Goal: Answer question/provide support: Share knowledge or assist other users

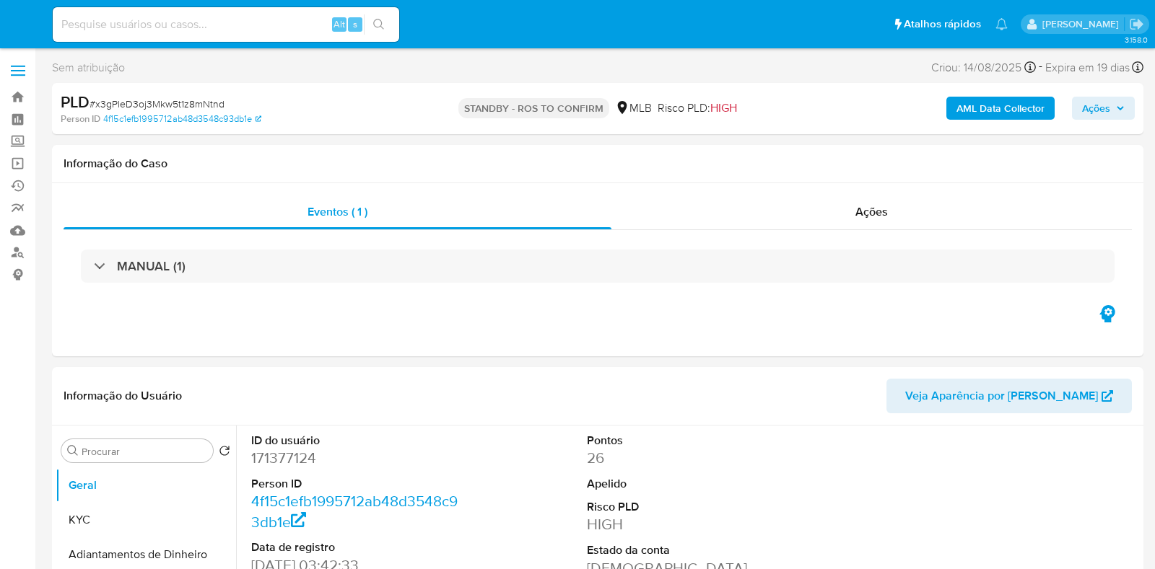
select select "10"
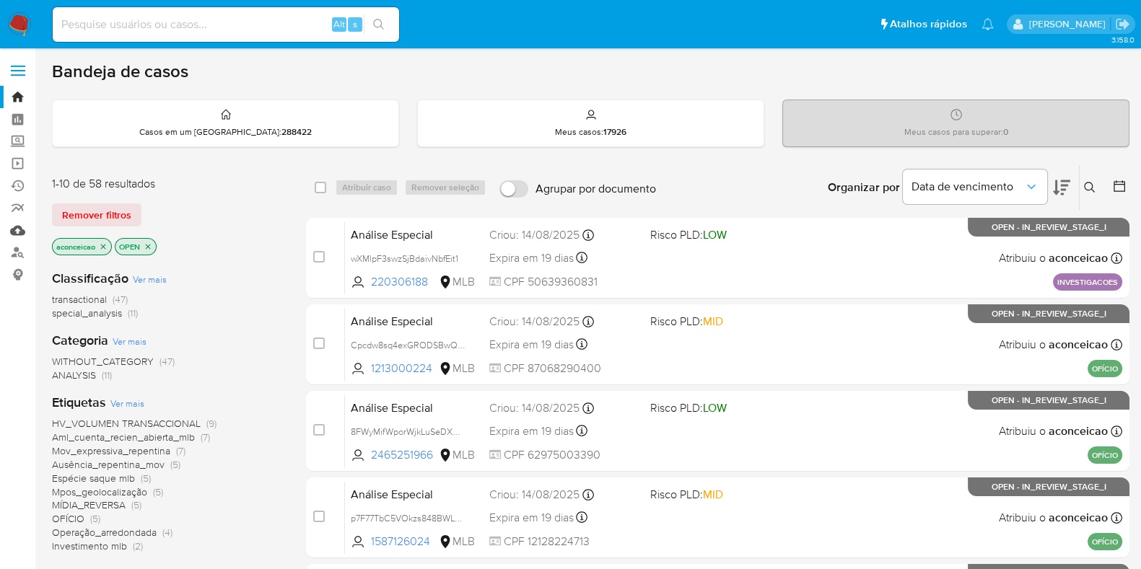
click at [12, 229] on link "Mulan" at bounding box center [86, 230] width 172 height 22
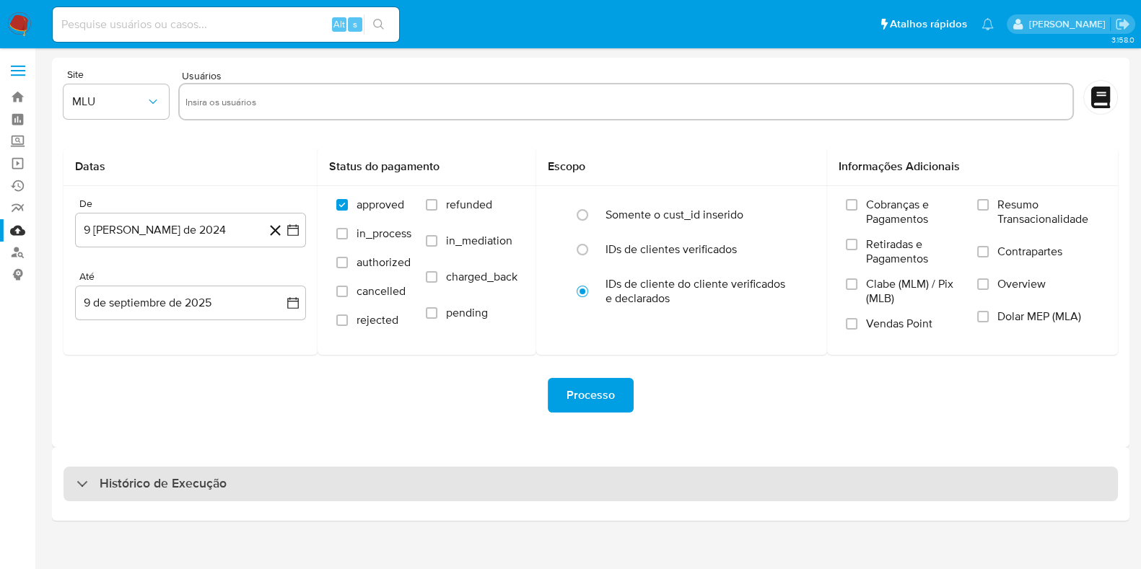
click at [581, 473] on div "Histórico de Execução" at bounding box center [591, 484] width 1054 height 35
select select "10"
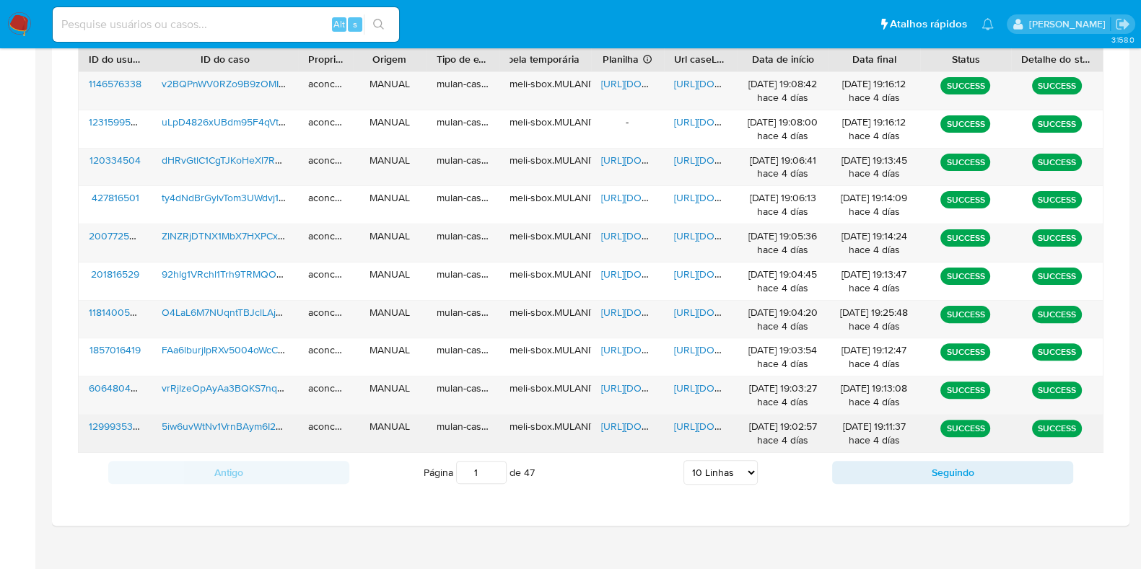
scroll to position [541, 0]
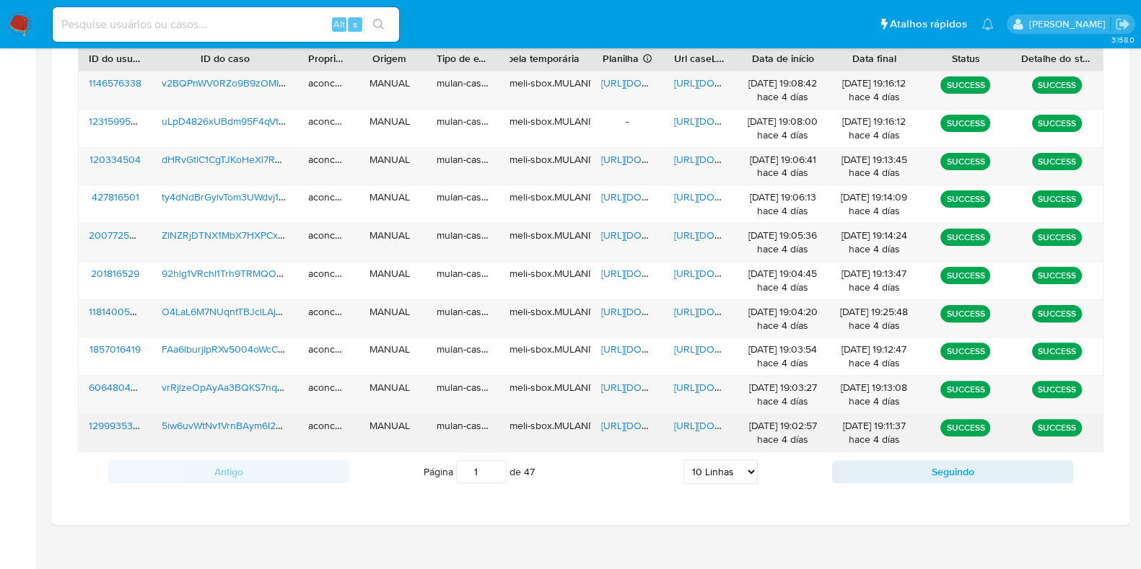
click at [689, 424] on span "https://docs.google.com/document/d/1kMyFZHARlUZzn2gRjWgUrO1RlGICIIVkc6CchA4UB8Q…" at bounding box center [724, 426] width 100 height 14
click at [624, 429] on span "https://docs.google.com/spreadsheets/d/1fQ7xAOtWP64-l2rMQJ0WFA13wVhs0cpNkUPUodk…" at bounding box center [651, 426] width 100 height 14
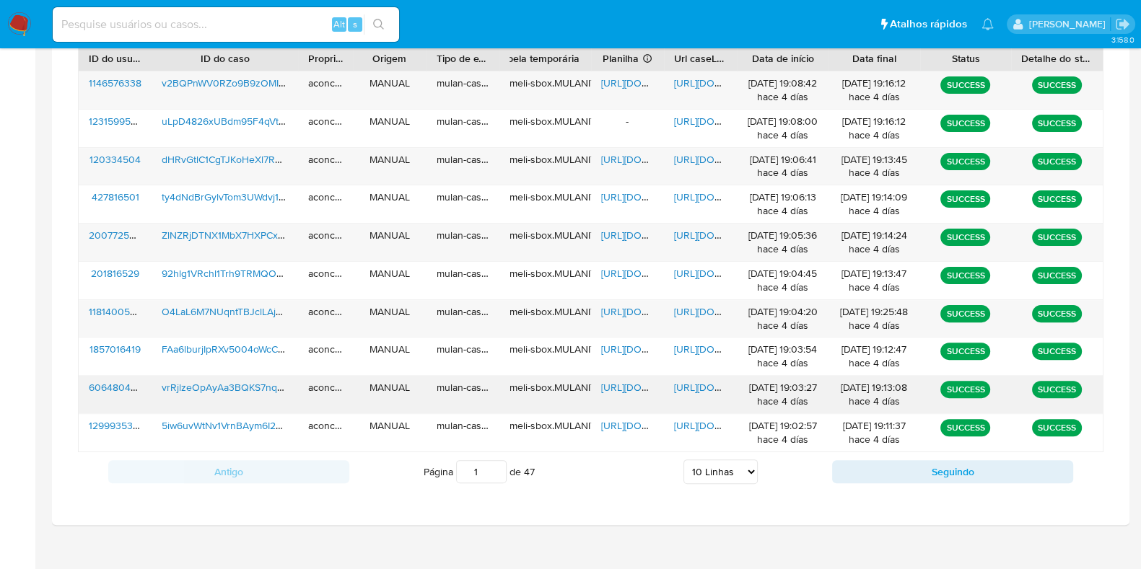
click at [632, 389] on span "https://docs.google.com/spreadsheets/d/1AaRjb2P7etq2ArkV-_UZyntc0t6Z7zubZ404eZj…" at bounding box center [651, 387] width 100 height 14
click at [691, 390] on span "https://docs.google.com/document/d/13ulJJtLgXy22W065gG52329EyoAzaC-V3sec17slqKY…" at bounding box center [724, 387] width 100 height 14
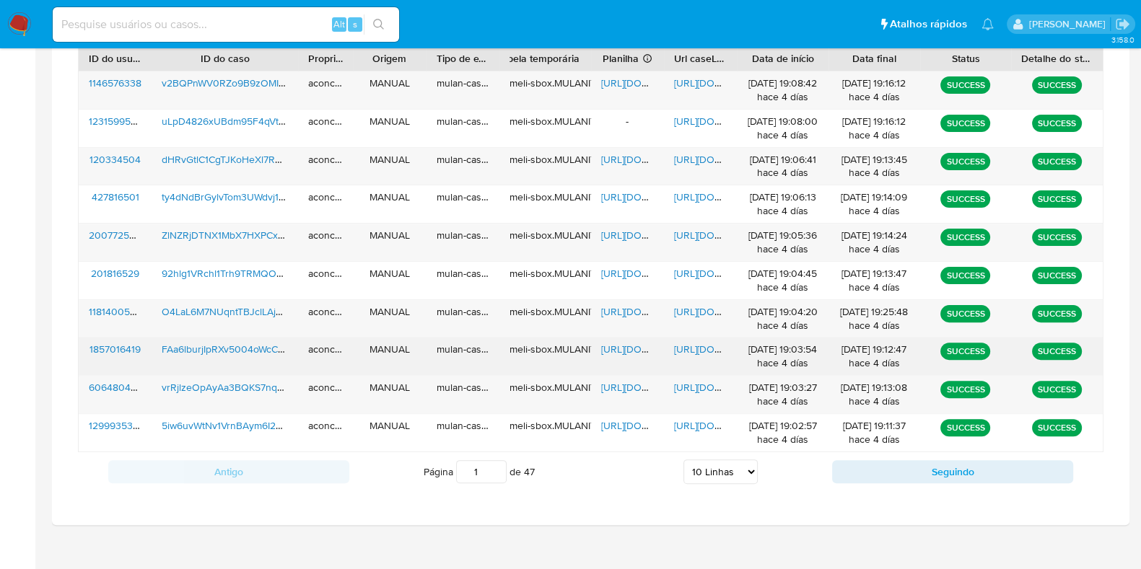
click at [680, 349] on span "https://docs.google.com/document/d/1Ymi-AkL20I8D65baYHLRjGGYikKpdCq4vD5waeriW84…" at bounding box center [724, 349] width 100 height 14
click at [632, 345] on span "https://docs.google.com/spreadsheets/d/1KNsUCenGy3W62ZgF7LgGwODQFaQoCFk85zIHk-a…" at bounding box center [651, 349] width 100 height 14
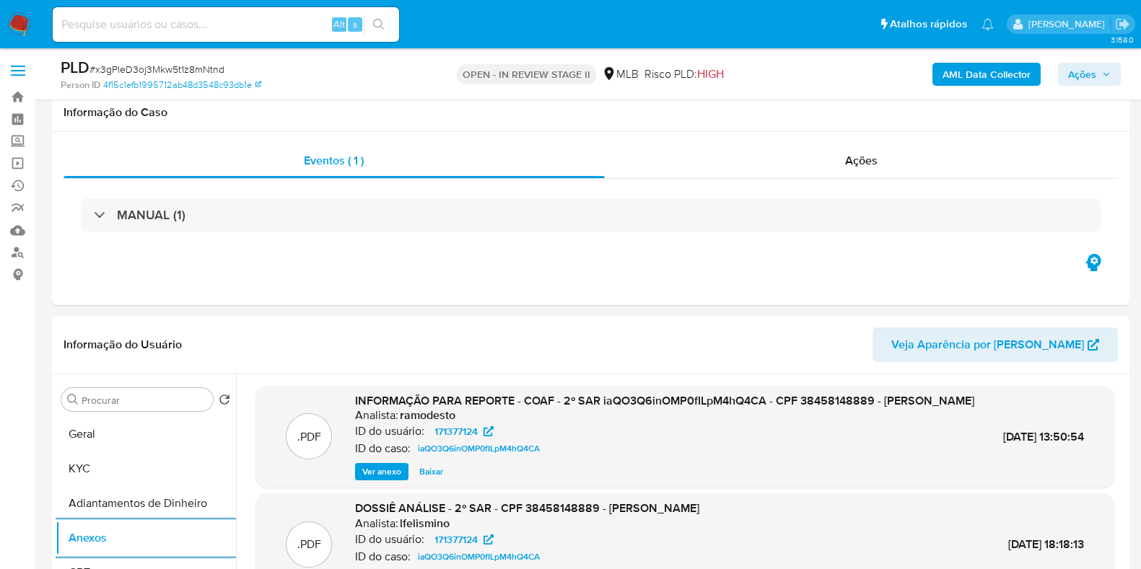
select select "10"
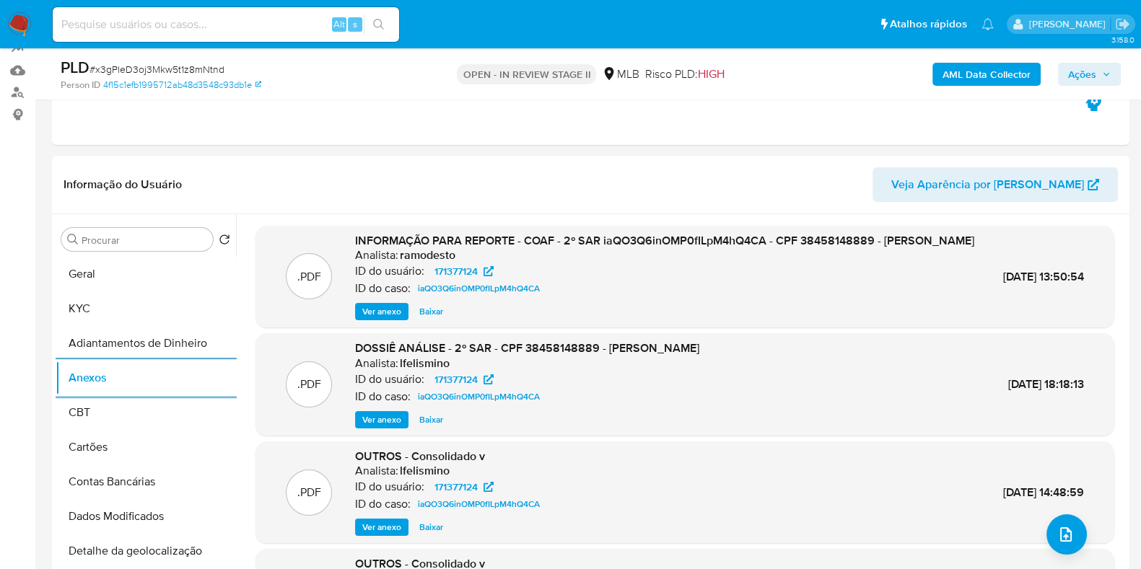
click at [390, 84] on div "Person ID 4f15c1efb1995712ab48d3548c93db1e" at bounding box center [235, 85] width 349 height 13
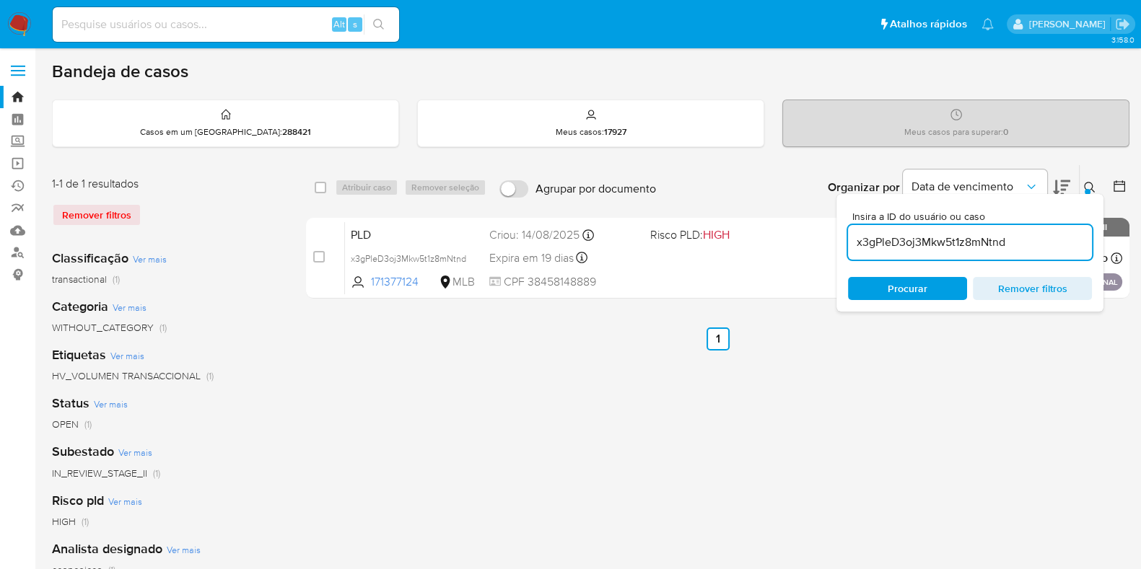
click at [908, 245] on input "x3gPleD3oj3Mkw5t1z8mNtnd" at bounding box center [970, 242] width 244 height 19
paste input "FAa6lburjIpRXv5004oWcC4v"
click at [908, 245] on input "x3gPleD3oj3Mkw5t1z8mNtnd" at bounding box center [970, 242] width 244 height 19
type input "FAa6lburjIpRXv5004oWcC4v"
click at [730, 269] on div "PLD FAa6lburjIpRXv5004oWcC4v 1857016419 MLB Risco PLD: HIGH Criou: [DATE] Criou…" at bounding box center [733, 258] width 777 height 73
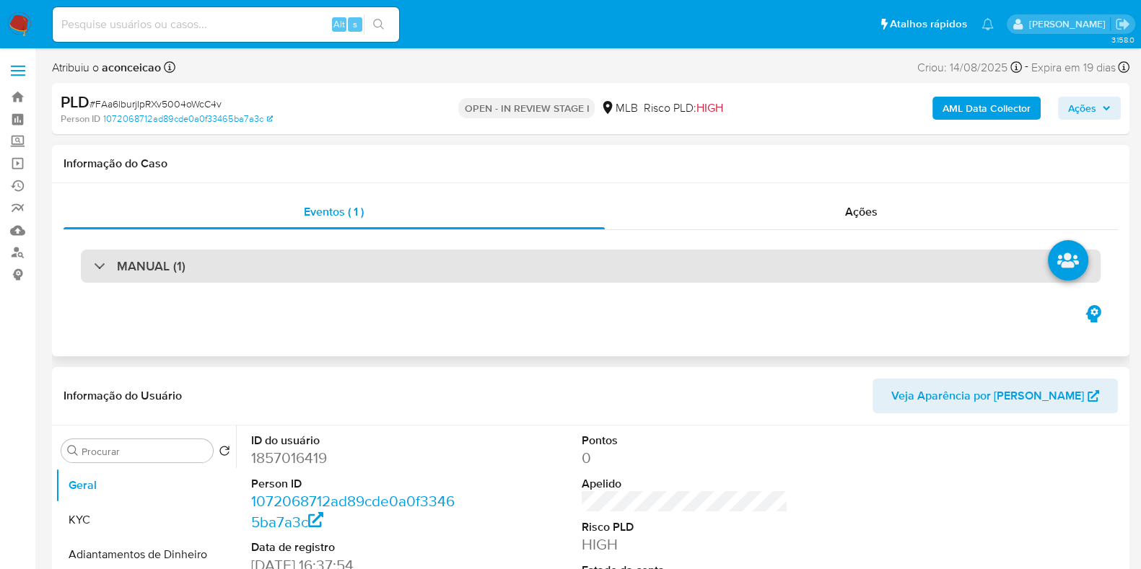
select select "10"
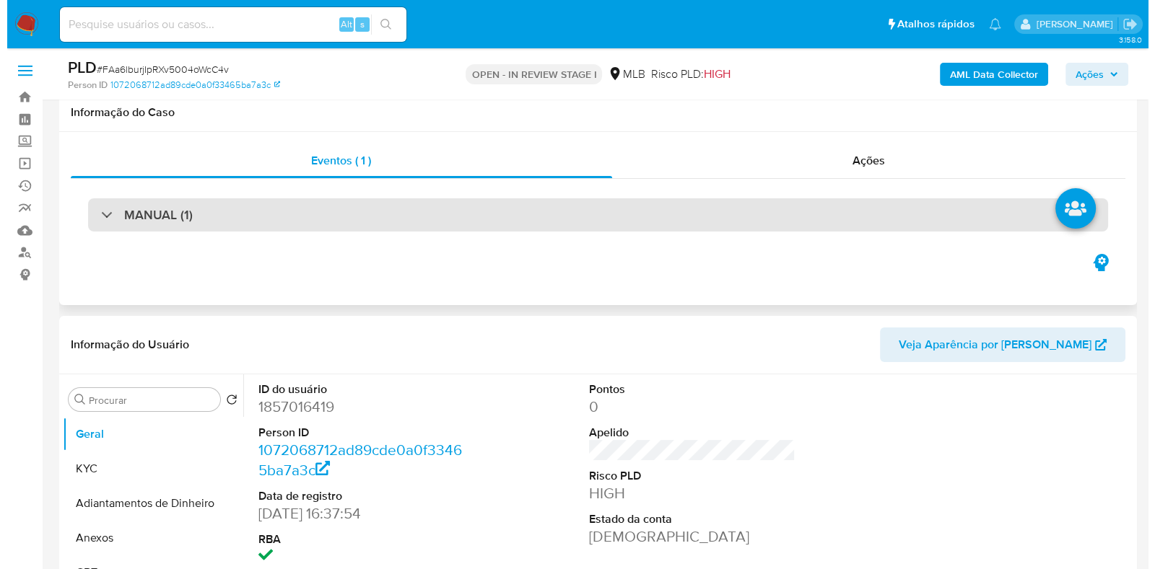
scroll to position [180, 0]
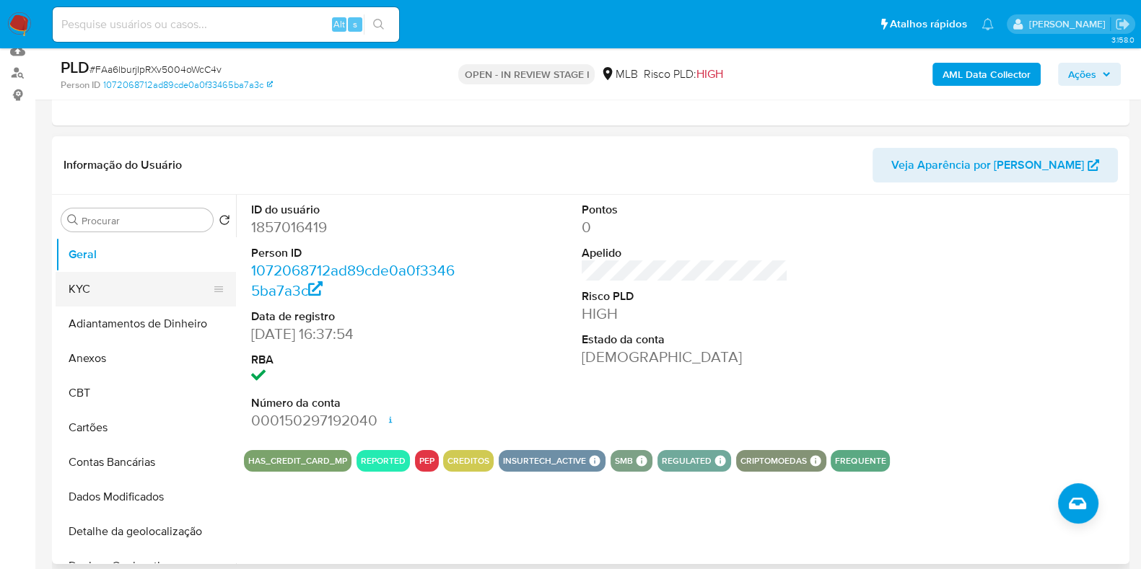
click at [149, 281] on button "KYC" at bounding box center [140, 289] width 169 height 35
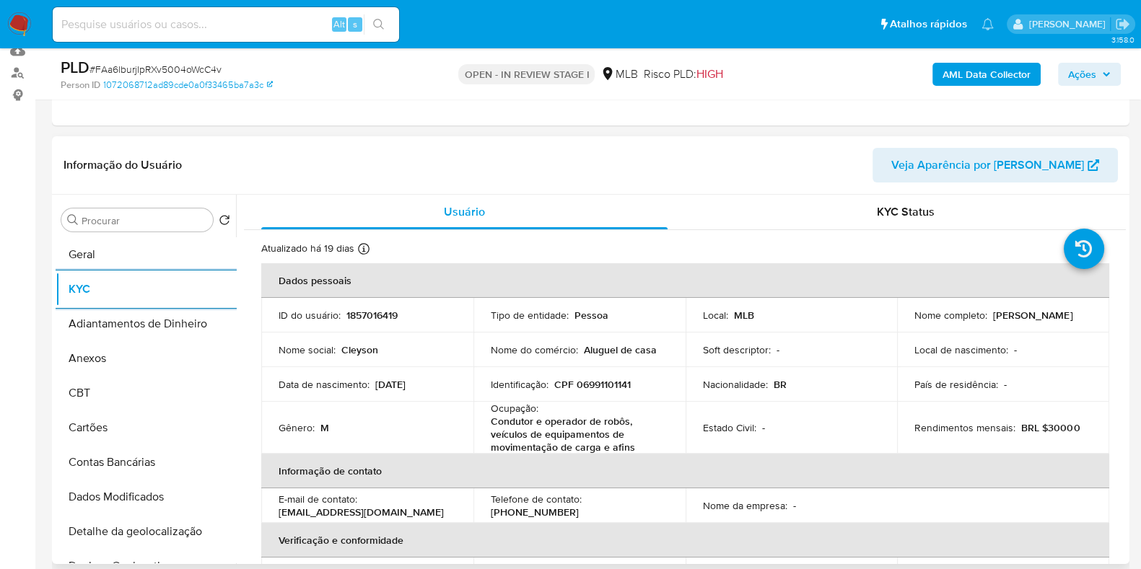
click at [585, 442] on p "Condutor e operador de robôs, veículos de equipamentos de movimentação de carga…" at bounding box center [577, 434] width 172 height 39
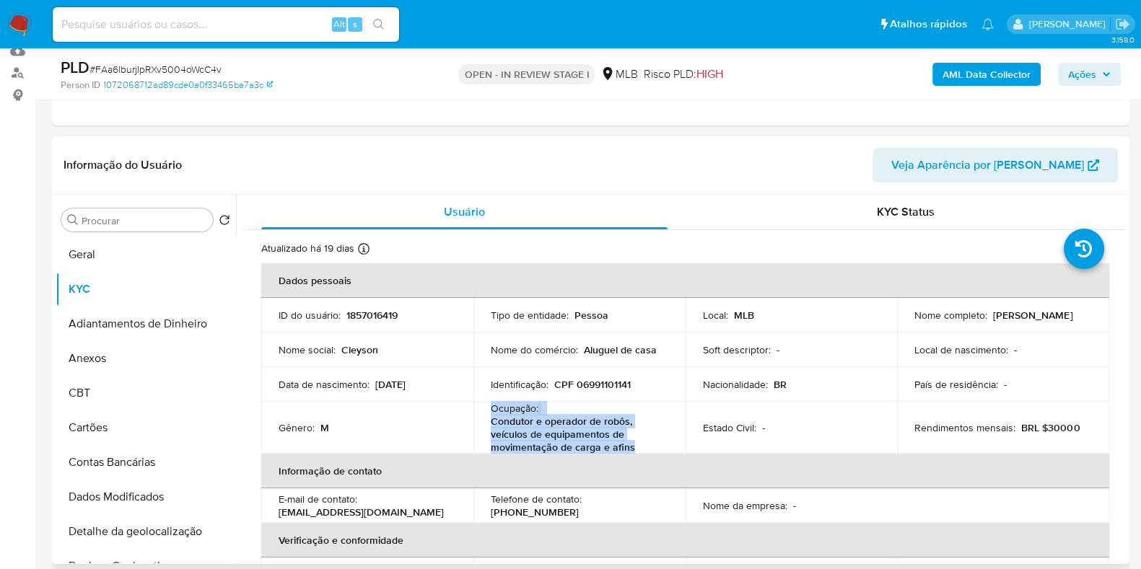
click at [585, 442] on p "Condutor e operador de robôs, veículos de equipamentos de movimentação de carga…" at bounding box center [577, 434] width 172 height 39
copy div "Ocupação : Condutor e operador de robôs, veículos de equipamentos de movimentaç…"
click at [128, 215] on input "Procurar" at bounding box center [145, 220] width 126 height 13
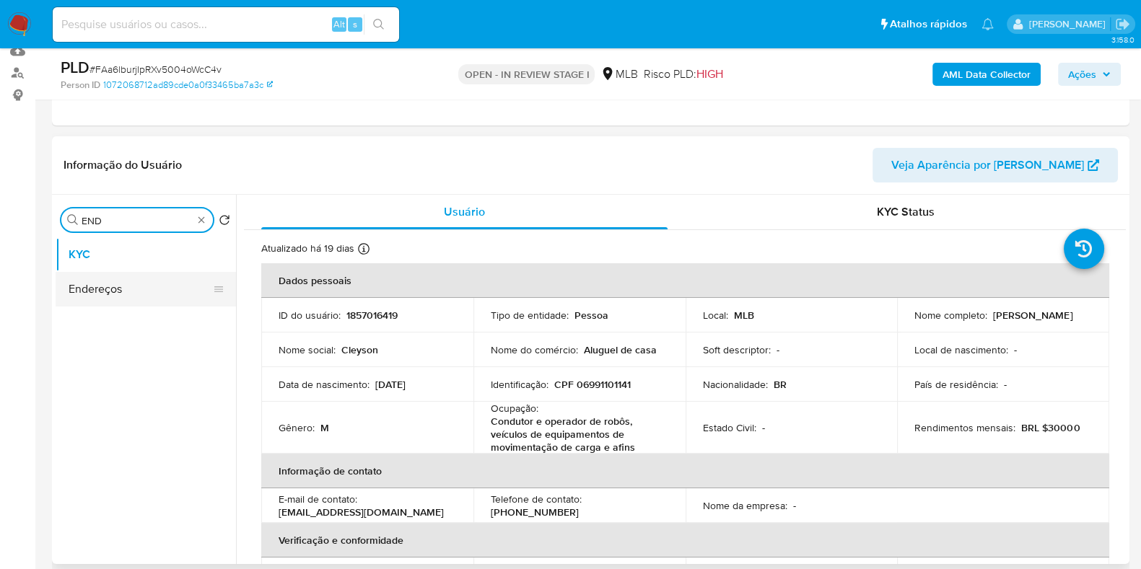
type input "END"
click at [134, 286] on button "Endereços" at bounding box center [140, 289] width 169 height 35
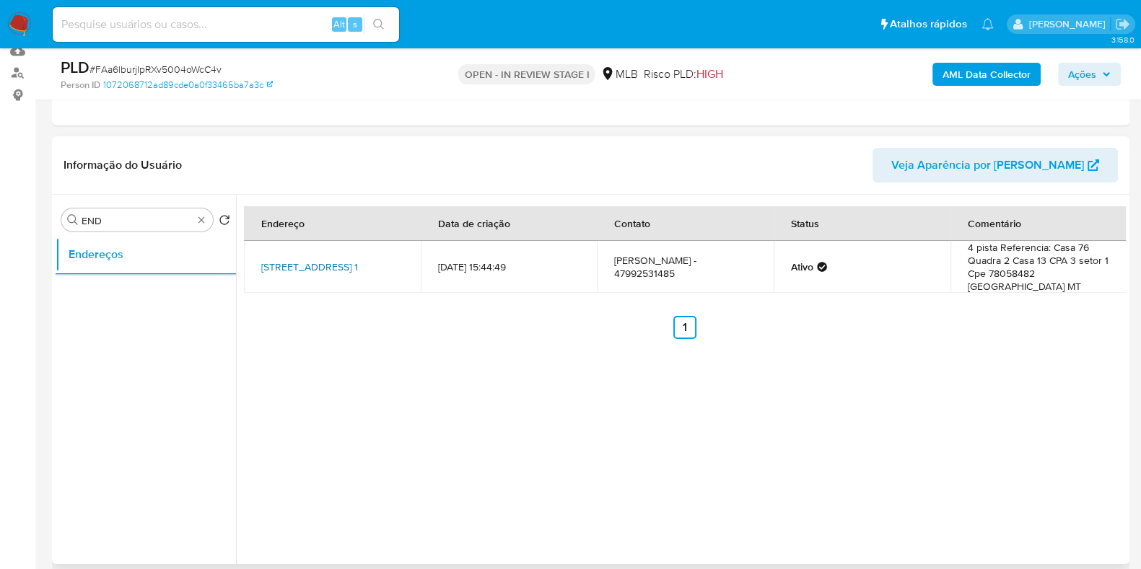
click at [339, 271] on link "Rua.76 Quadra 2 Casa 13 Cpa 3 Setor 1, Cuiabá, Mato Grosso, 78058452, Brasil 1" at bounding box center [309, 267] width 97 height 14
copy link "Rua.76 Quadra 2"
drag, startPoint x: 249, startPoint y: 245, endPoint x: 336, endPoint y: 251, distance: 86.8
click at [336, 251] on td "Rua.76 Quadra 2 Casa 13 Cpa 3 Setor 1, Cuiabá, Mato Grosso, 78058452, Brasil 1" at bounding box center [332, 267] width 177 height 52
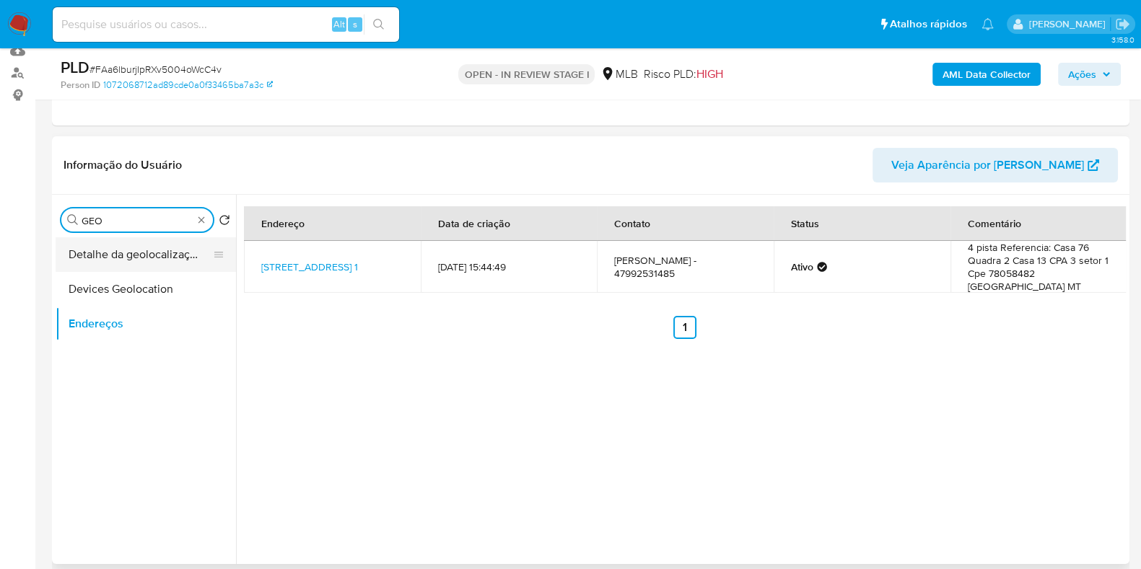
type input "GEO"
click at [180, 254] on button "Detalhe da geolocalização" at bounding box center [140, 254] width 169 height 35
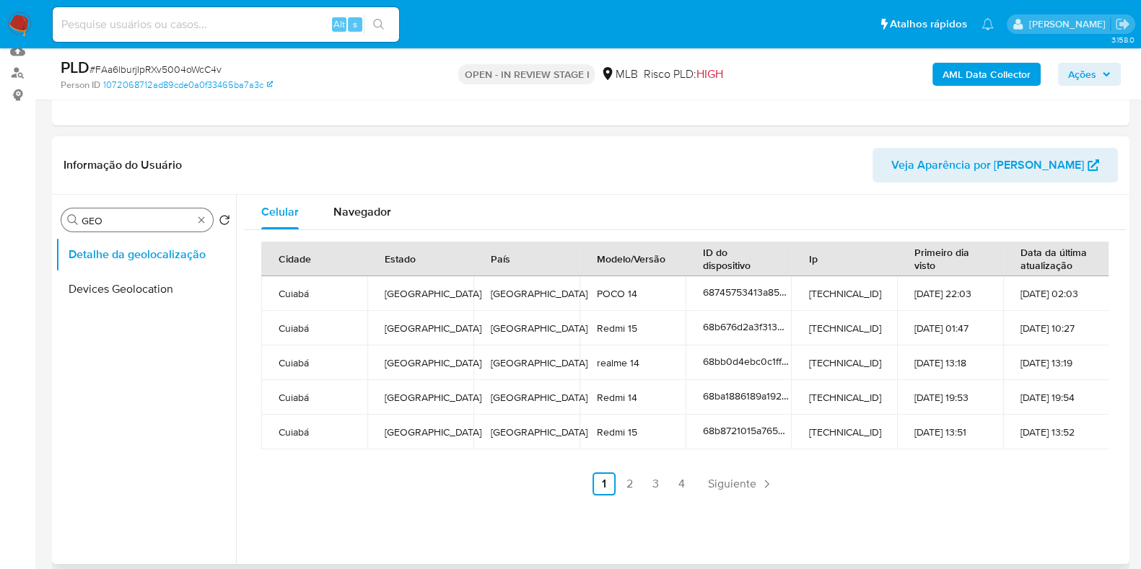
click at [346, 228] on div "Navegador" at bounding box center [362, 212] width 58 height 35
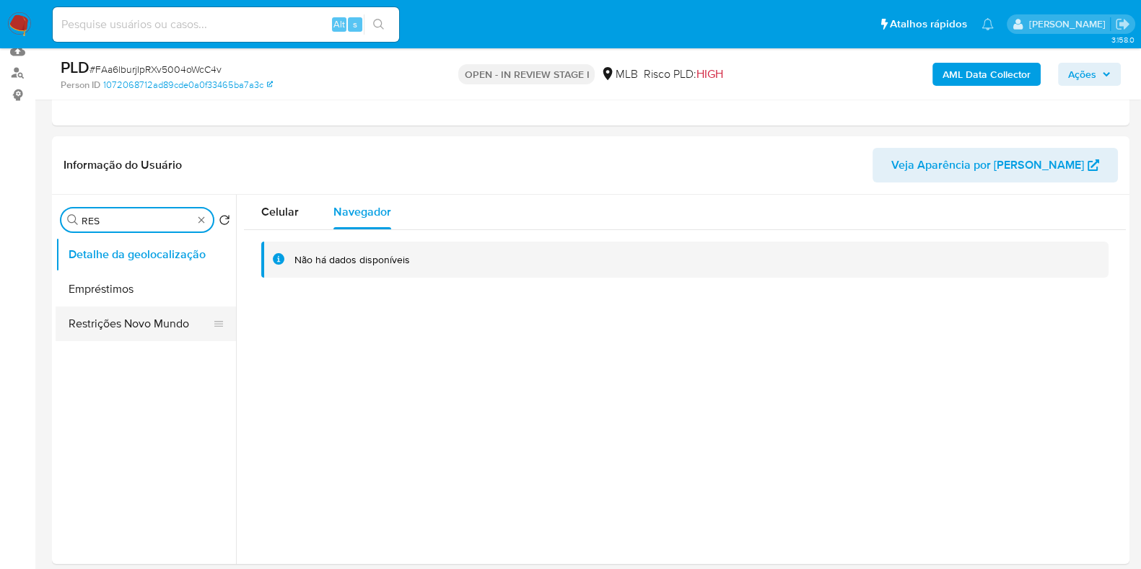
type input "RES"
click at [173, 323] on button "Restrições Novo Mundo" at bounding box center [140, 324] width 169 height 35
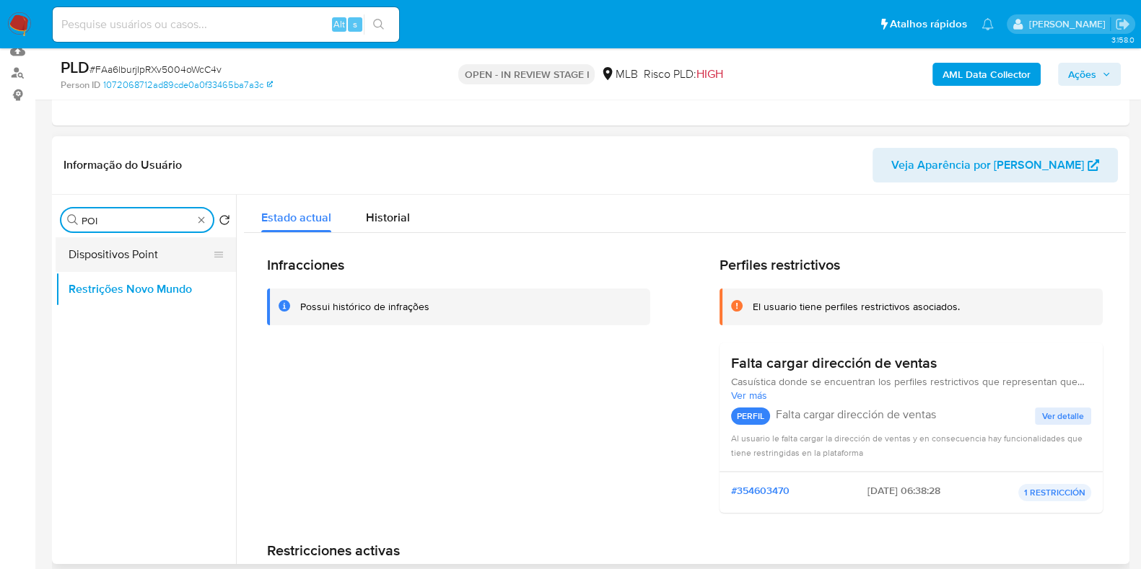
type input "POI"
click at [173, 242] on button "Dispositivos Point" at bounding box center [140, 254] width 169 height 35
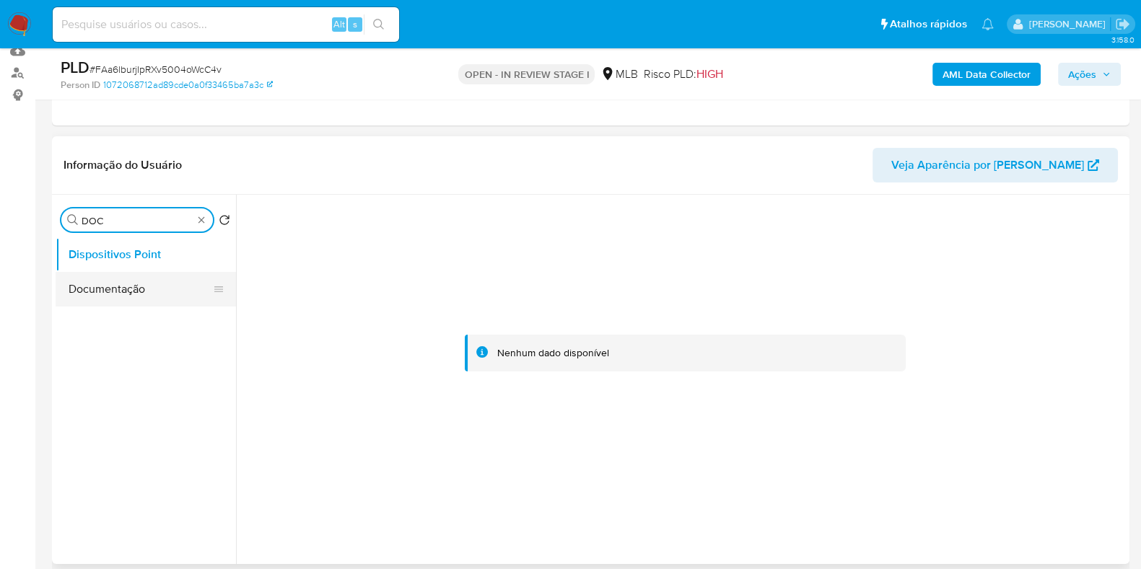
type input "DOC"
click at [162, 284] on button "Documentação" at bounding box center [140, 289] width 169 height 35
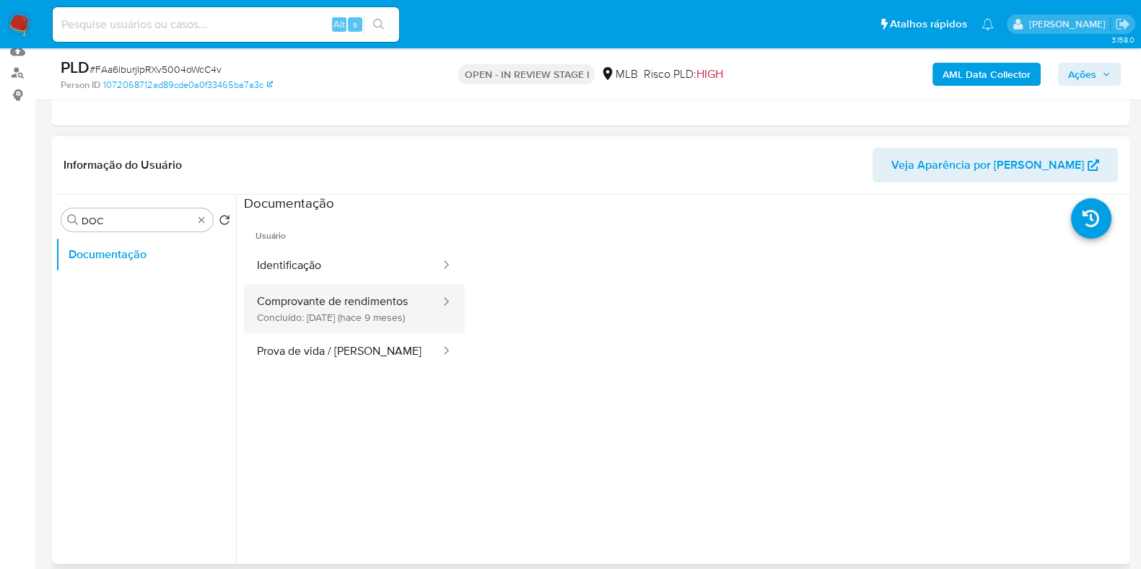
click at [383, 310] on button "Comprovante de rendimentos Concluído: 04/12/2024 (hace 9 meses)" at bounding box center [343, 308] width 198 height 49
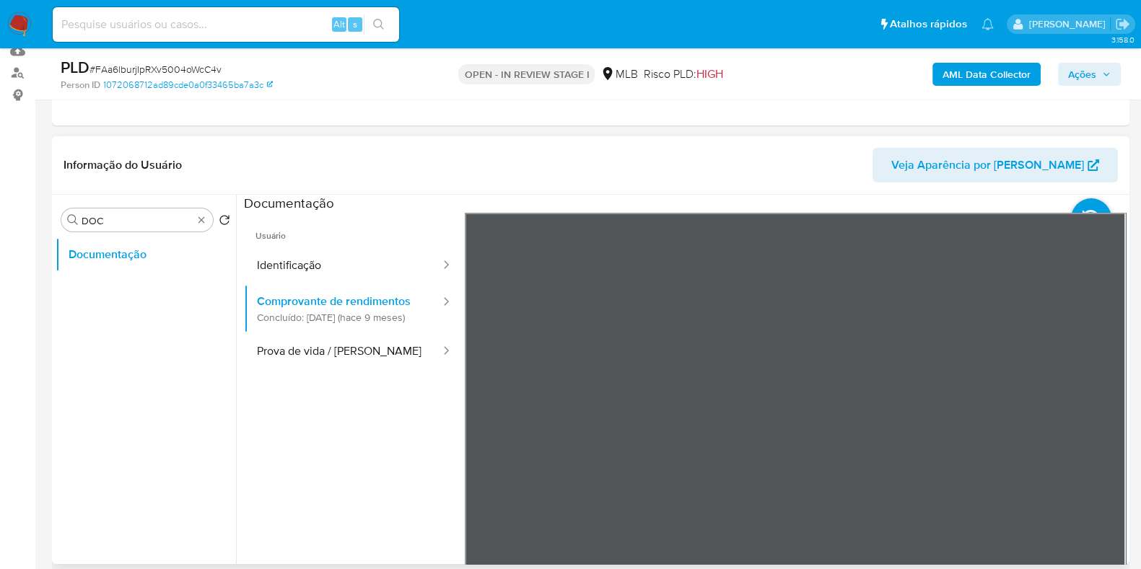
click at [693, 172] on div "Informação do Usuário Veja Aparência por Pessoa Procurar DOC Retornar ao pedido…" at bounding box center [591, 350] width 1078 height 428
click at [367, 370] on button "Prova de vida / Selfie" at bounding box center [343, 351] width 198 height 37
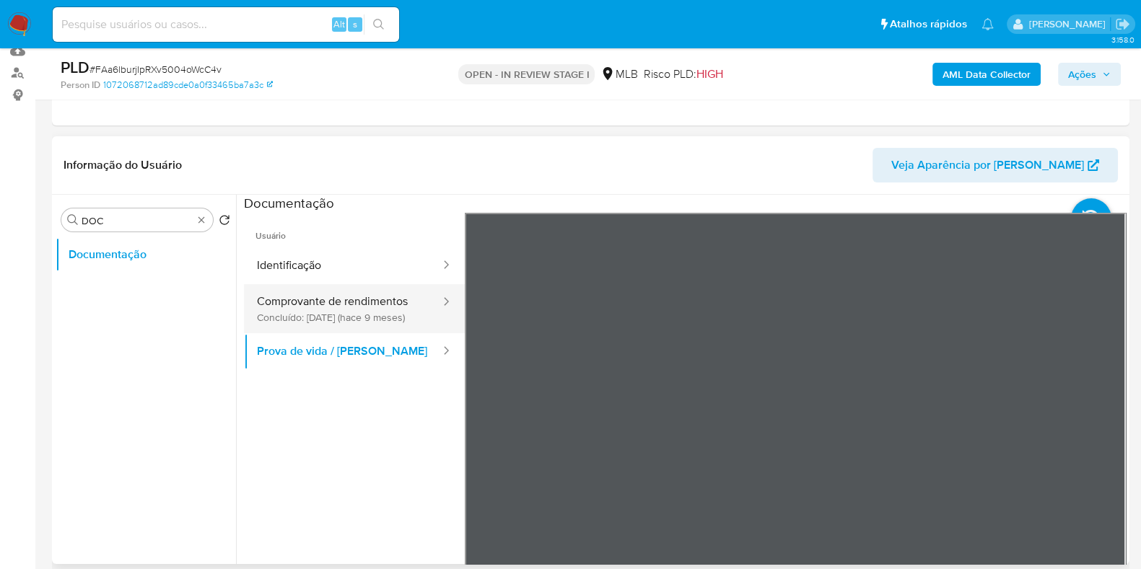
click at [359, 287] on button "Comprovante de rendimentos Concluído: 04/12/2024 (hace 9 meses)" at bounding box center [343, 308] width 198 height 49
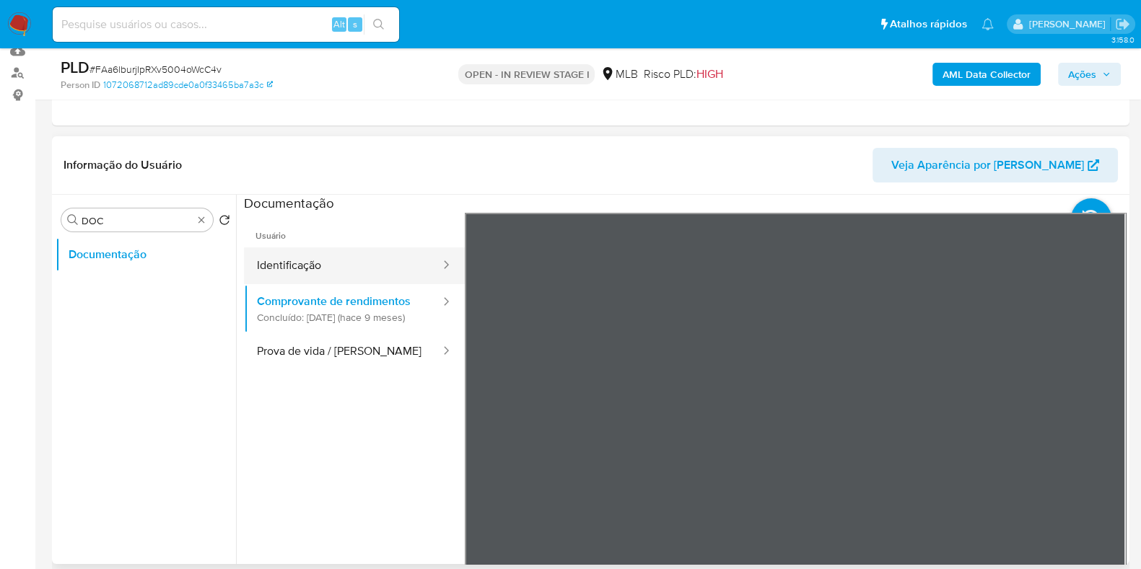
click at [346, 268] on button "Identificação" at bounding box center [343, 266] width 198 height 37
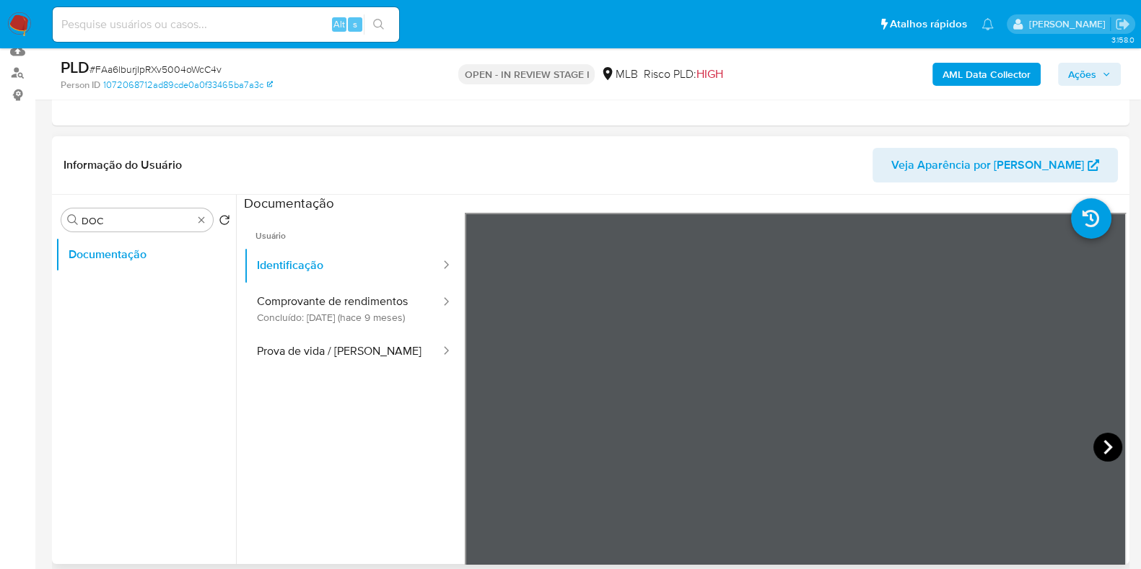
click at [1109, 453] on icon at bounding box center [1107, 447] width 29 height 29
click at [360, 370] on button "Prova de vida / Selfie" at bounding box center [343, 351] width 198 height 37
click at [977, 82] on b "AML Data Collector" at bounding box center [987, 74] width 88 height 23
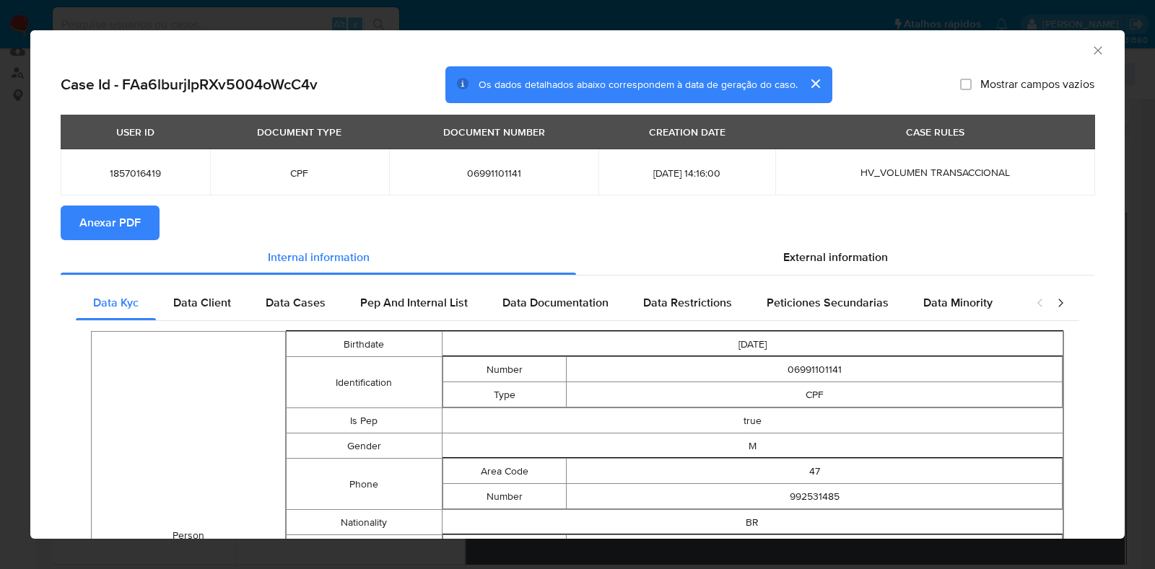
click at [136, 219] on span "Anexar PDF" at bounding box center [109, 223] width 61 height 32
click at [1091, 49] on icon "Fechar a janela" at bounding box center [1098, 50] width 14 height 14
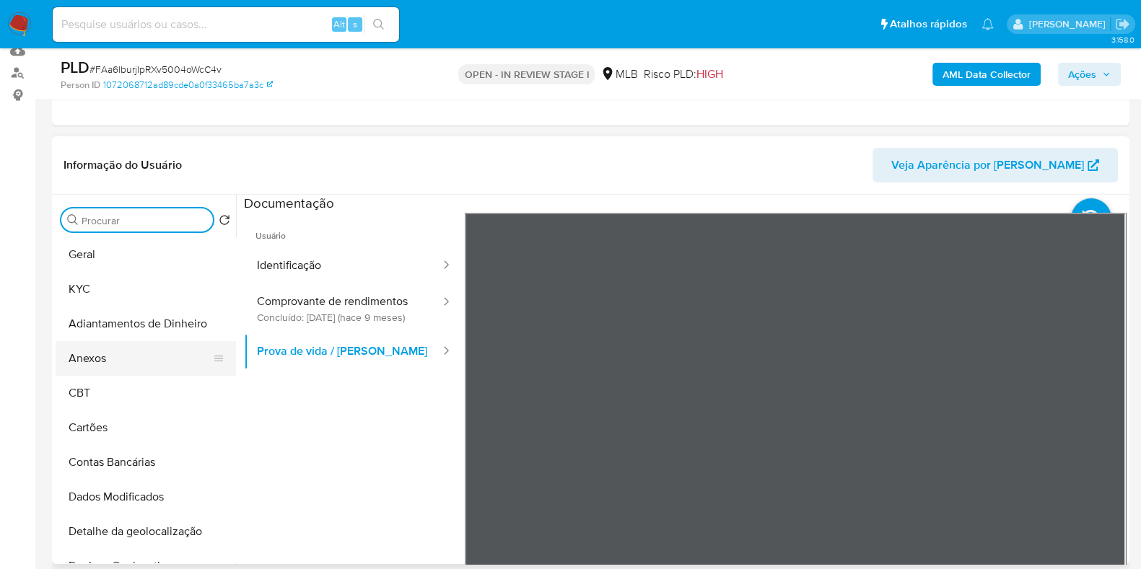
click at [137, 354] on button "Anexos" at bounding box center [140, 358] width 169 height 35
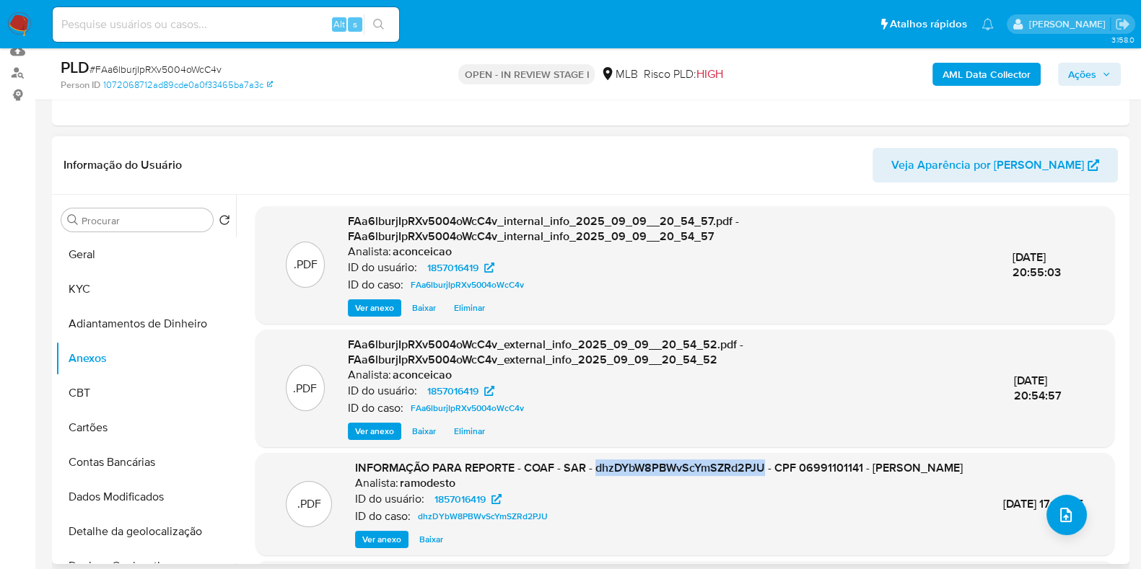
copy span "dhzDYbW8PBWvScYmSZRd2PJU"
drag, startPoint x: 590, startPoint y: 468, endPoint x: 759, endPoint y: 468, distance: 169.6
click at [759, 468] on span "INFORMAÇÃO PARA REPORTE - COAF - SAR - dhzDYbW8PBWvScYmSZRd2PJU - CPF 069911011…" at bounding box center [659, 468] width 608 height 17
click at [1061, 520] on icon "upload-file" at bounding box center [1065, 515] width 17 height 17
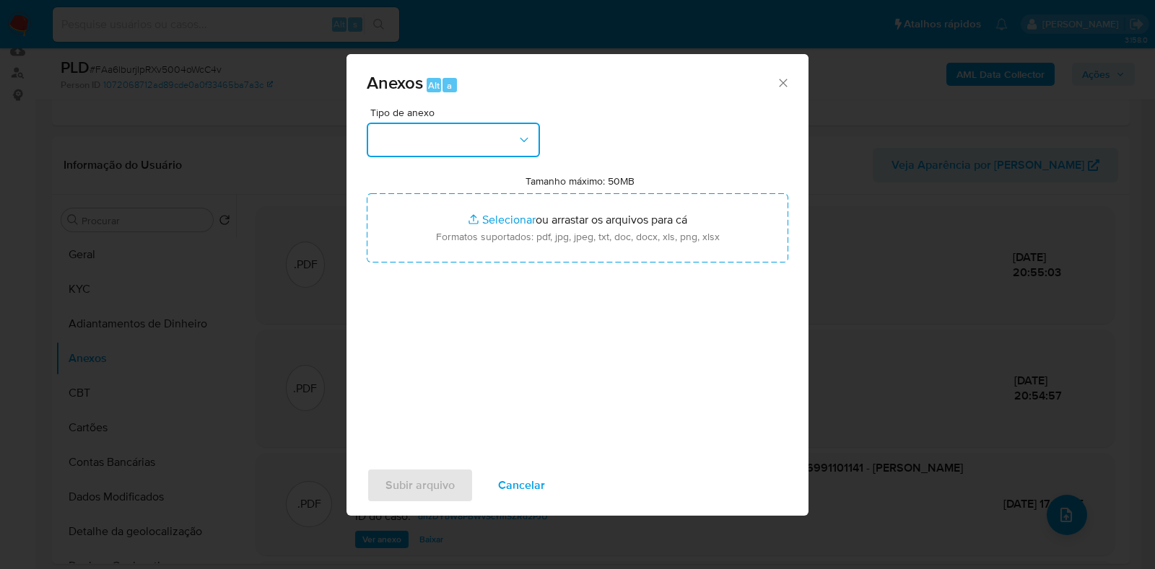
click at [476, 145] on button "button" at bounding box center [453, 140] width 173 height 35
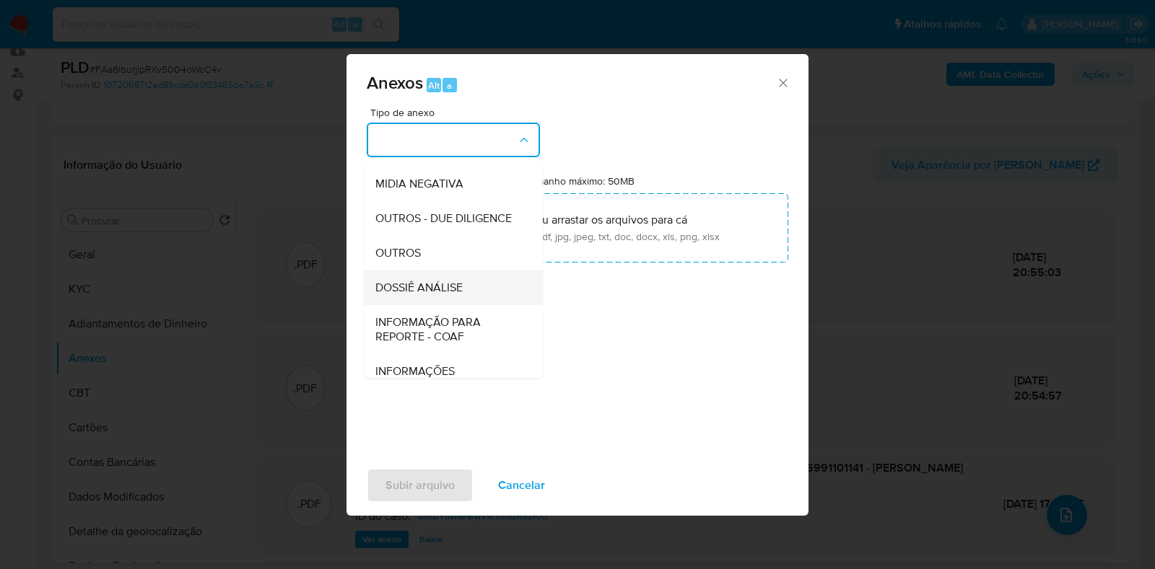
scroll to position [222, 0]
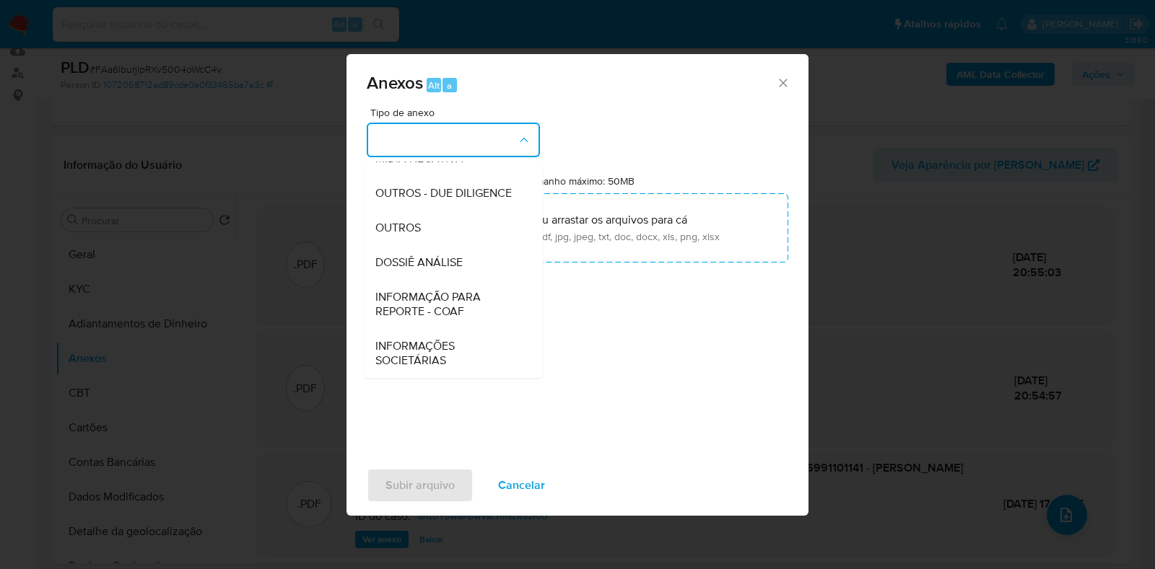
drag, startPoint x: 427, startPoint y: 230, endPoint x: 664, endPoint y: 182, distance: 241.6
click at [427, 230] on div "OUTROS" at bounding box center [448, 228] width 147 height 35
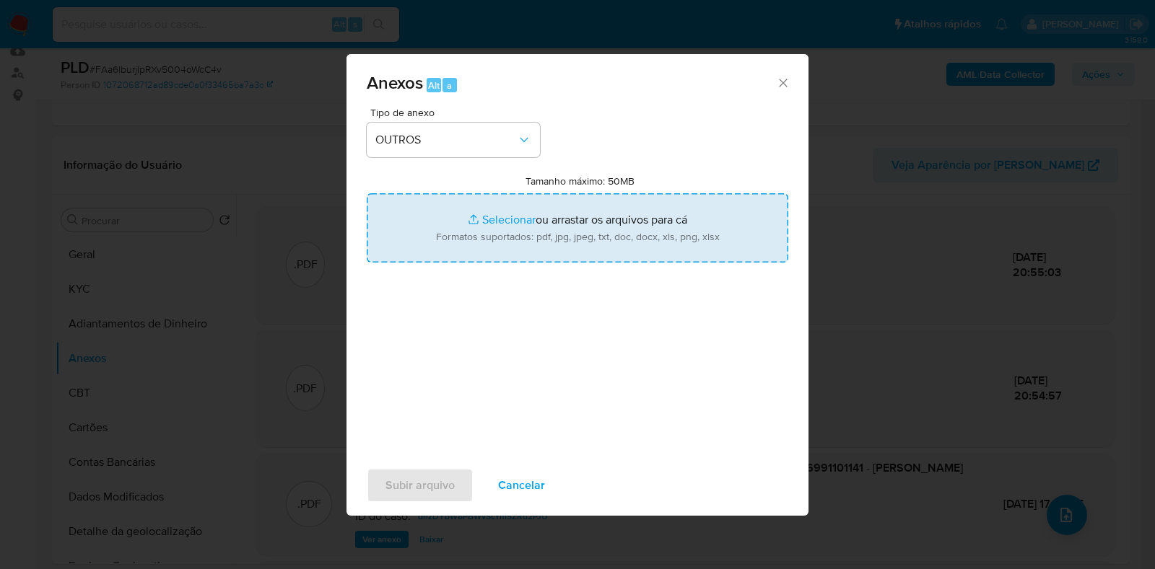
type input "C:\fakepath\2°SAR - XXX - CPF 06991101141 - CLEYSON GOMES PEREIRA.pdf"
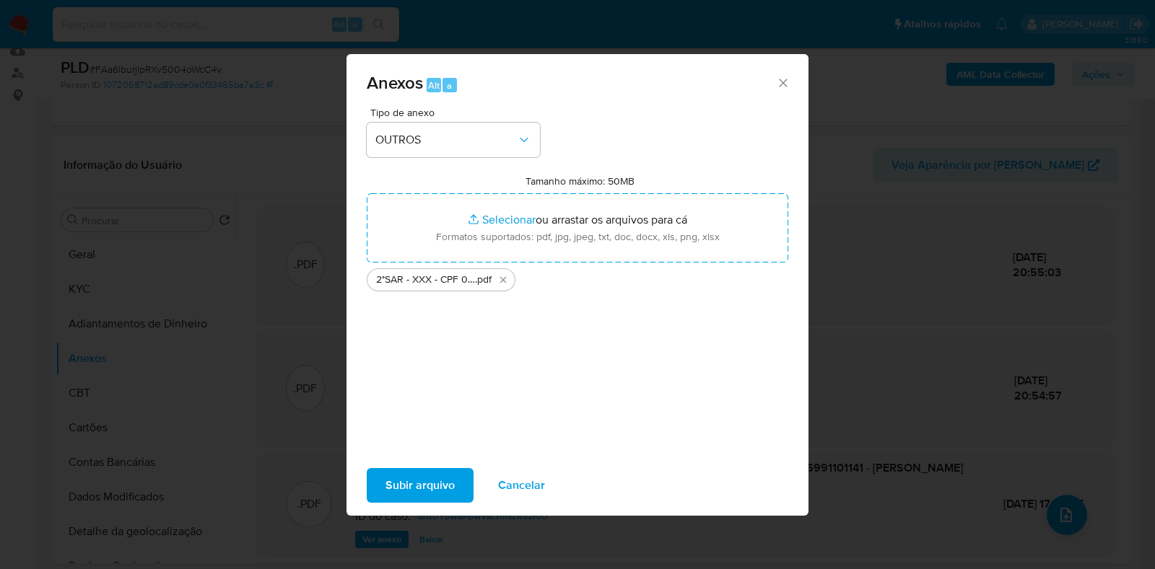
click at [441, 486] on span "Subir arquivo" at bounding box center [419, 486] width 69 height 32
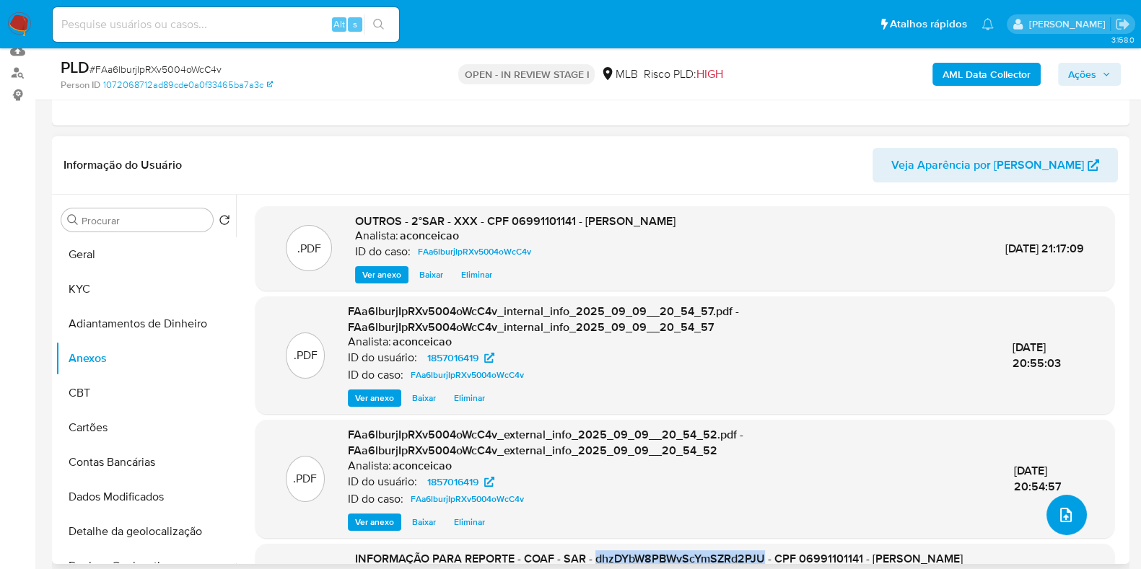
click at [1061, 507] on icon "upload-file" at bounding box center [1065, 515] width 17 height 17
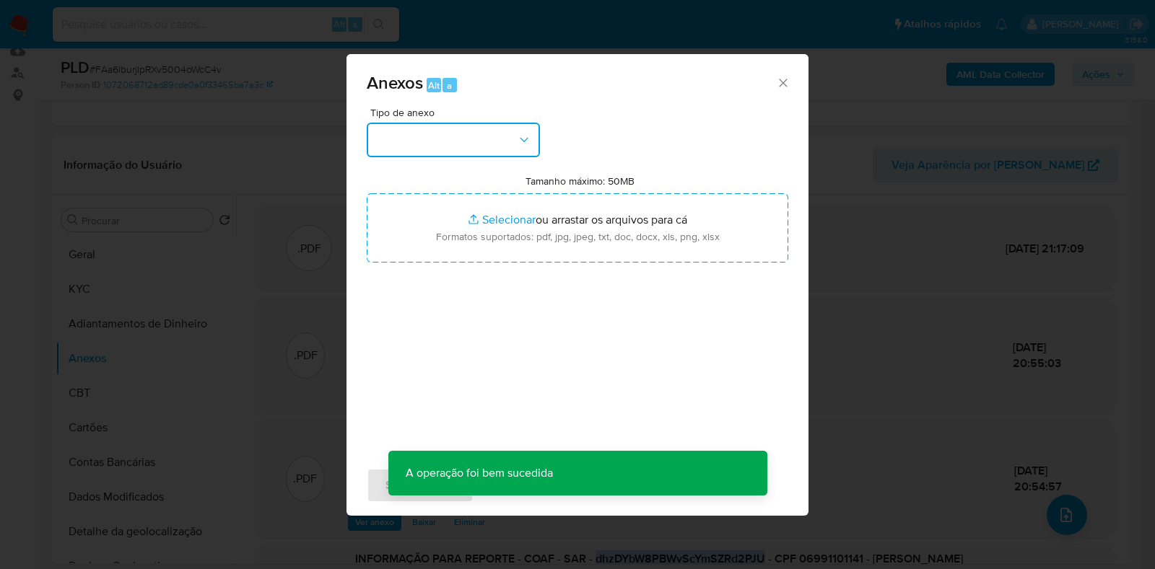
click at [527, 136] on icon "button" at bounding box center [524, 140] width 14 height 14
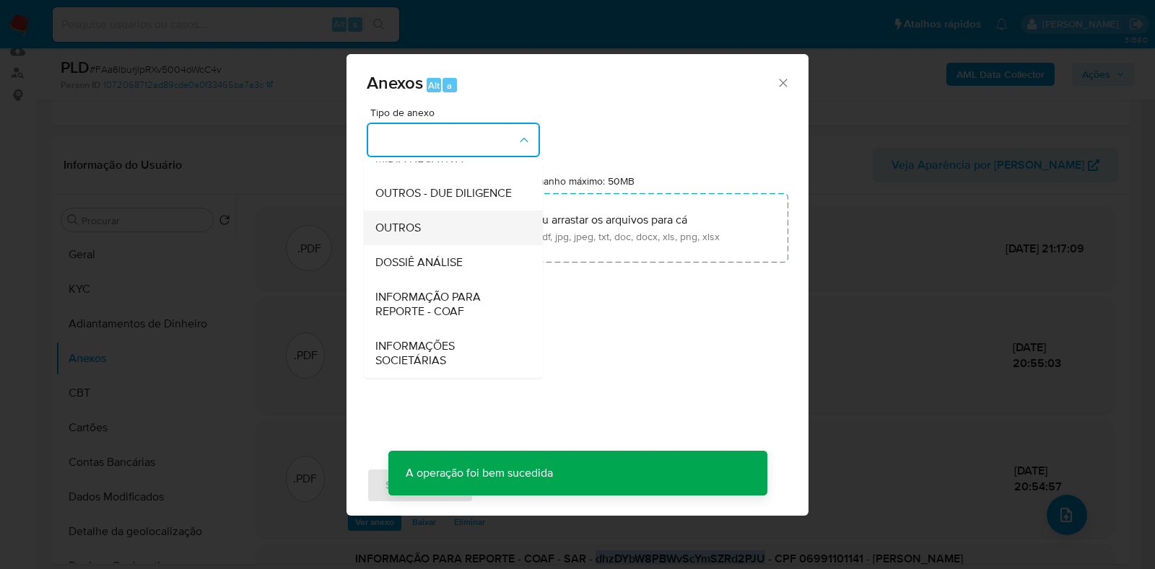
click at [427, 225] on div "OUTROS" at bounding box center [448, 228] width 147 height 35
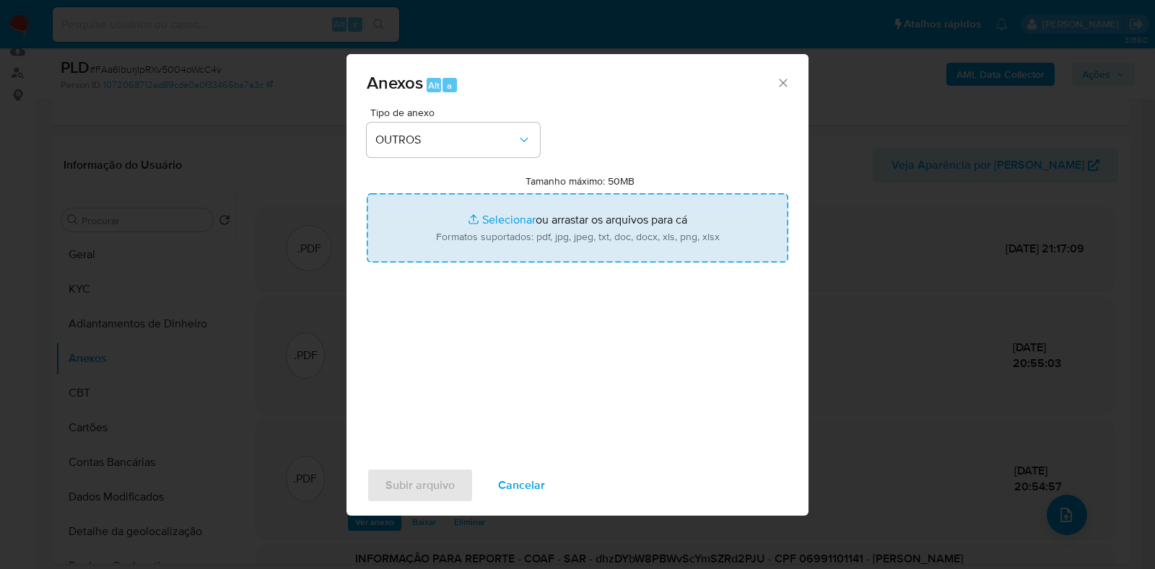
type input "C:\fakepath\Mulan 1857016419_ Cleyson Gomes Pereira 2025_09_05_18_10_25.pdf"
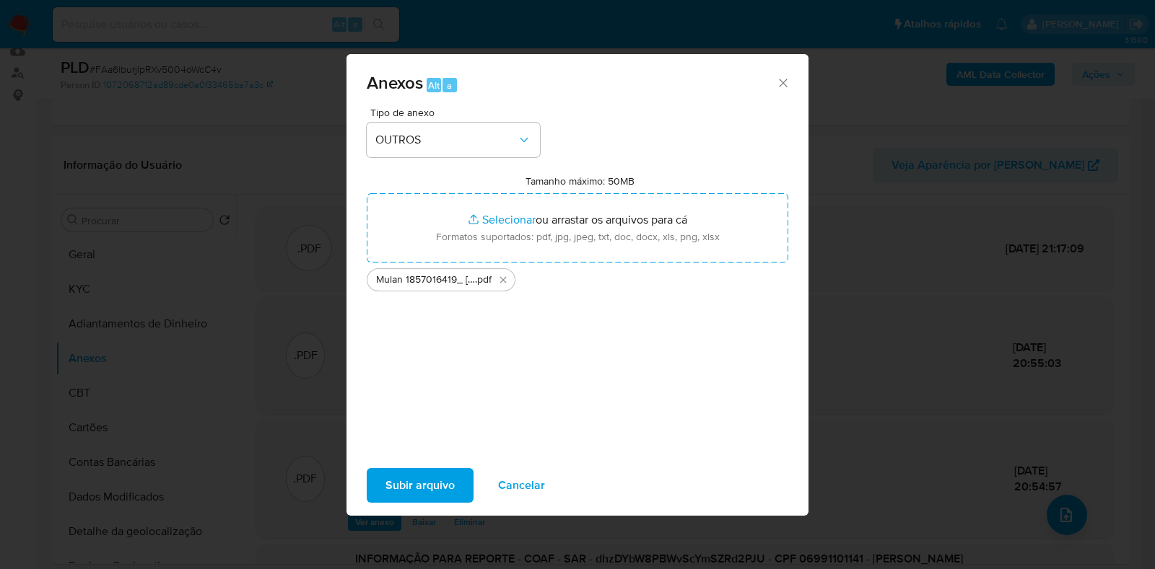
click at [429, 490] on span "Subir arquivo" at bounding box center [419, 486] width 69 height 32
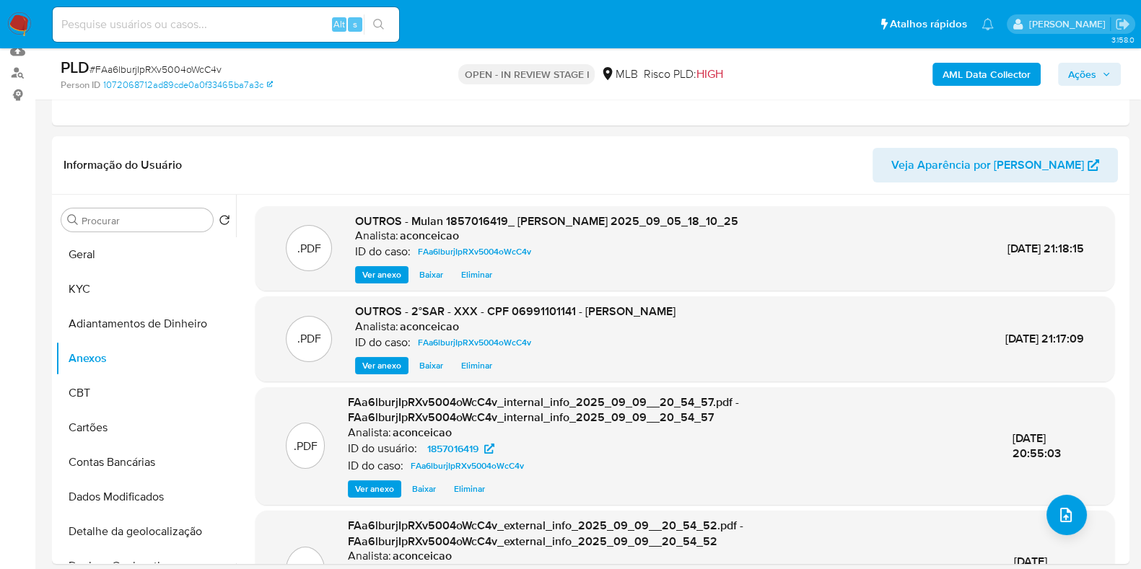
click at [1075, 70] on span "Ações" at bounding box center [1082, 74] width 28 height 23
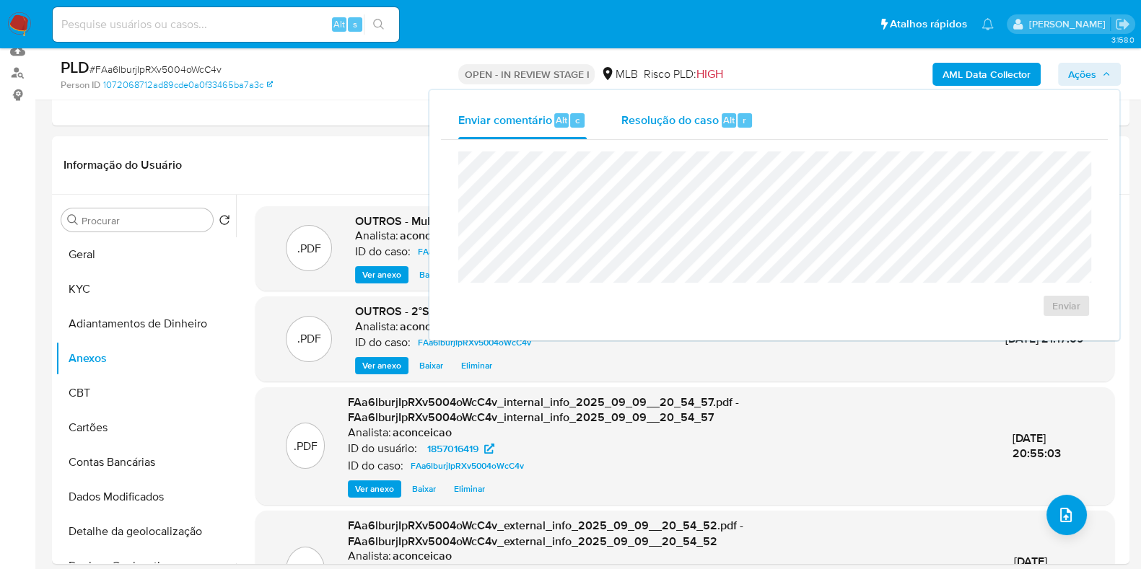
drag, startPoint x: 715, startPoint y: 121, endPoint x: 715, endPoint y: 135, distance: 14.4
click at [715, 121] on span "Resolução do caso" at bounding box center [669, 119] width 97 height 17
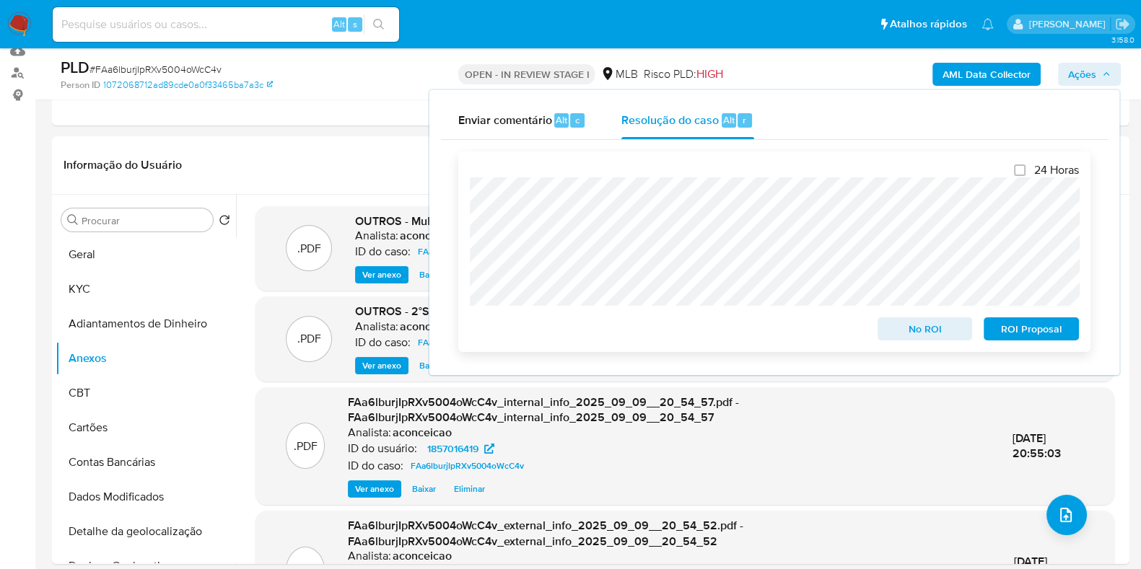
click at [1018, 336] on span "ROI Proposal" at bounding box center [1031, 329] width 75 height 20
